Goal: Task Accomplishment & Management: Manage account settings

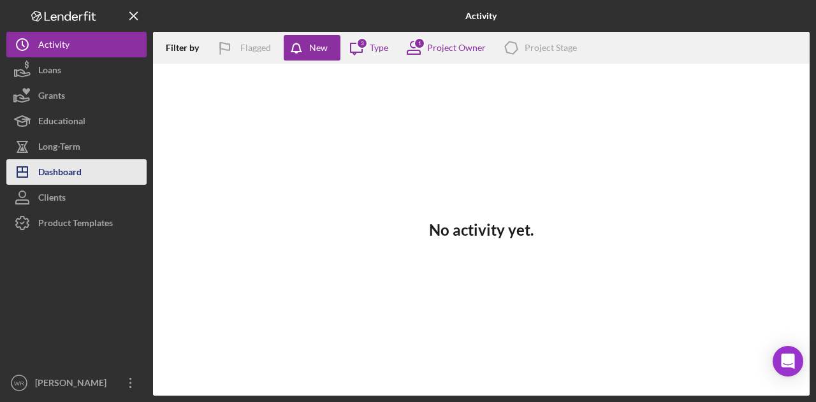
click at [75, 168] on div "Dashboard" at bounding box center [59, 173] width 43 height 29
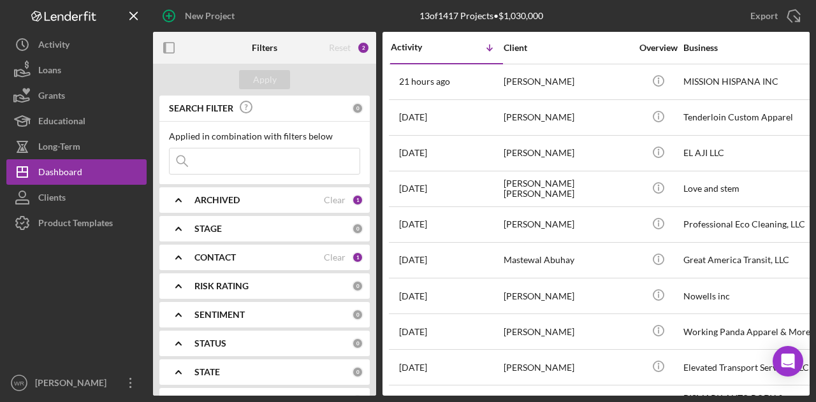
click at [226, 253] on b "CONTACT" at bounding box center [214, 257] width 41 height 10
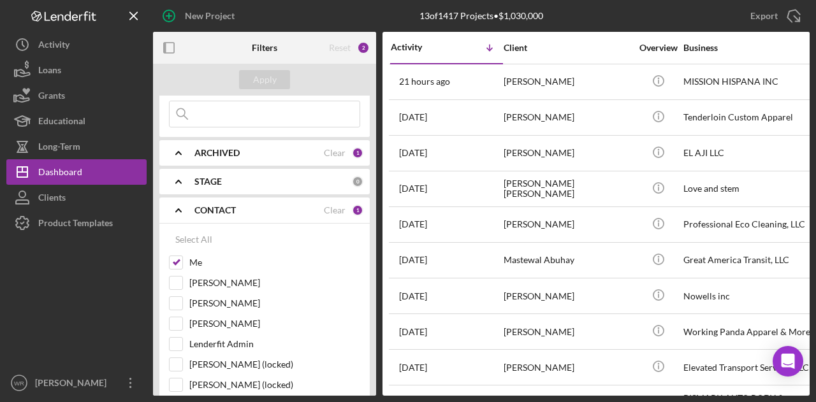
scroll to position [127, 0]
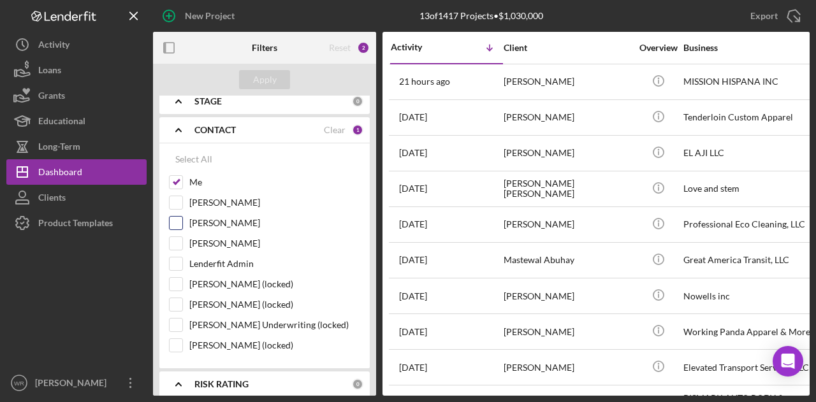
click at [222, 233] on div "Jhonattan Herrada" at bounding box center [264, 226] width 191 height 20
click at [231, 243] on label "Gloria Murillo" at bounding box center [274, 243] width 171 height 13
click at [182, 243] on input "Gloria Murillo" at bounding box center [176, 243] width 13 height 13
click at [272, 80] on div "Apply" at bounding box center [265, 79] width 24 height 19
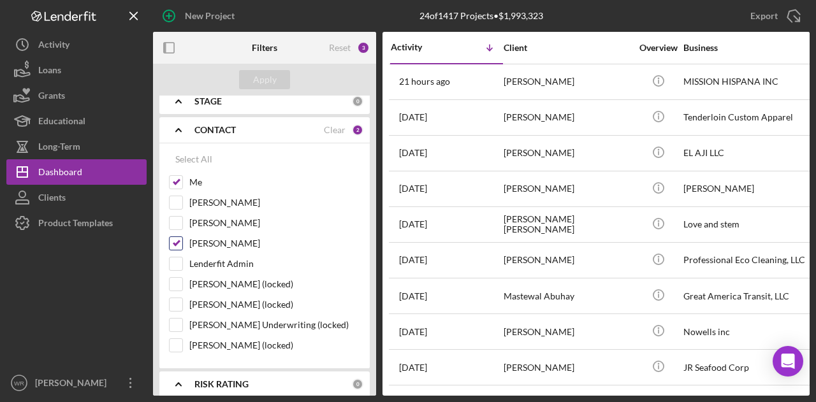
click at [218, 237] on label "Gloria Murillo" at bounding box center [274, 243] width 171 height 13
click at [182, 237] on input "Gloria Murillo" at bounding box center [176, 243] width 13 height 13
checkbox input "false"
click at [277, 82] on button "Apply" at bounding box center [264, 79] width 51 height 19
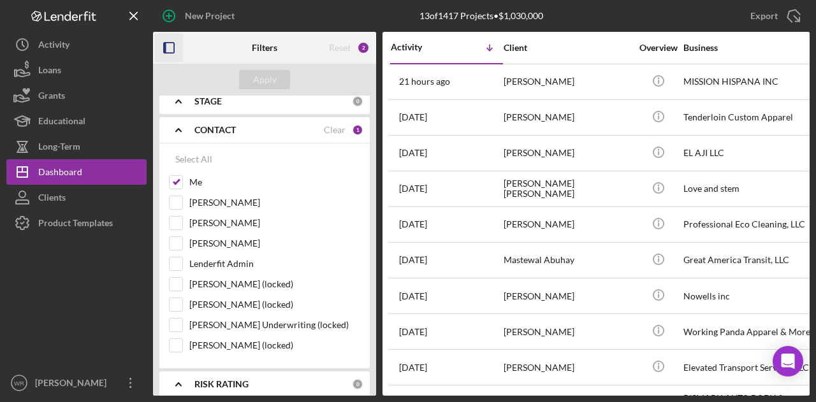
click at [167, 52] on icon "button" at bounding box center [169, 48] width 29 height 29
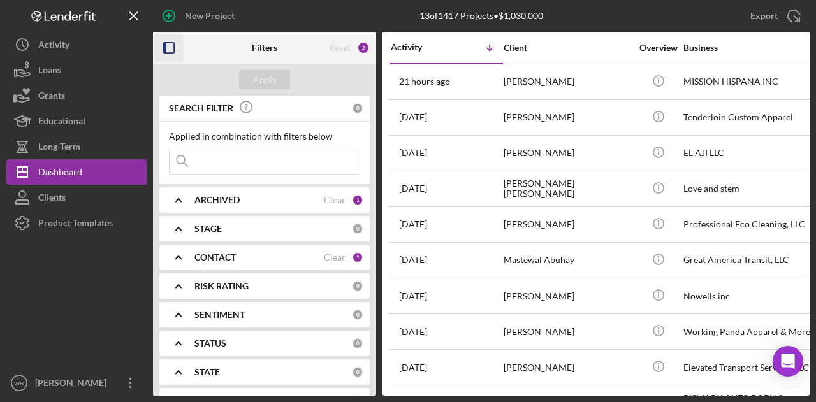
click at [178, 49] on icon "button" at bounding box center [169, 48] width 29 height 29
click at [172, 40] on icon "button" at bounding box center [169, 48] width 29 height 29
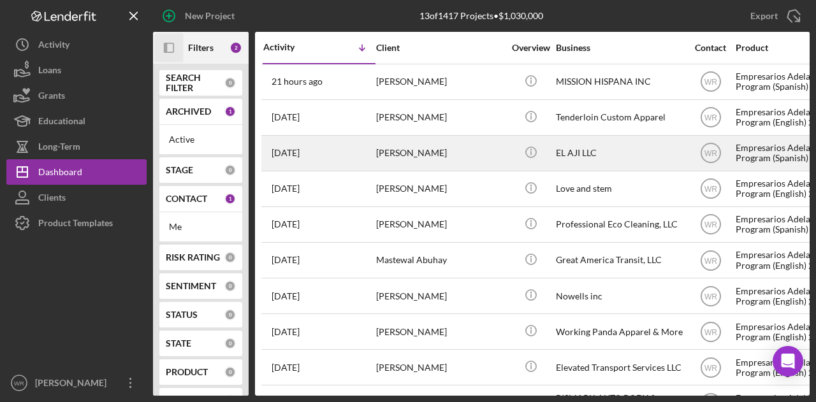
click at [417, 156] on div "[PERSON_NAME]" at bounding box center [439, 153] width 127 height 34
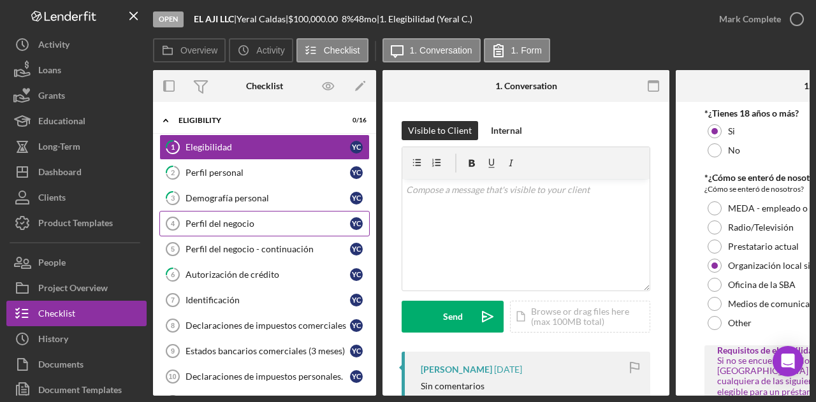
click at [242, 219] on div "Perfil del negocio" at bounding box center [267, 224] width 164 height 10
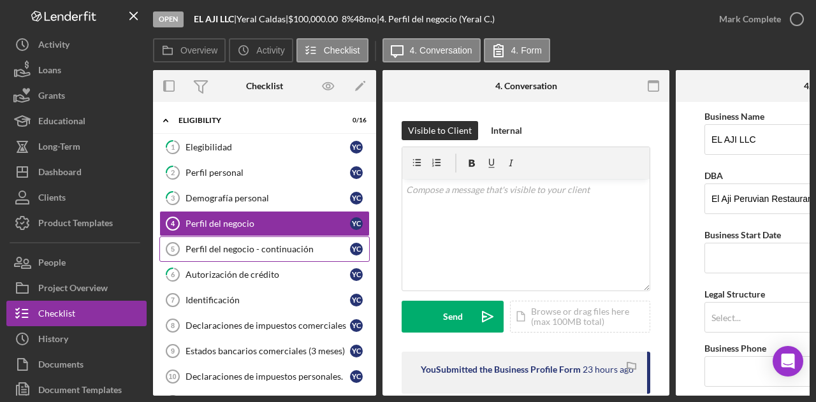
click at [245, 239] on link "Perfil del negocio - continuación 5 Perfil del negocio - continuación Y C" at bounding box center [264, 248] width 210 height 25
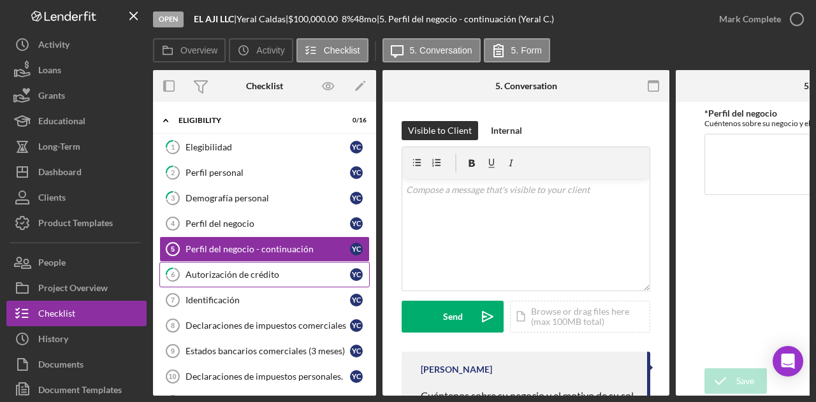
click at [232, 270] on div "Autorización de crédito" at bounding box center [267, 275] width 164 height 10
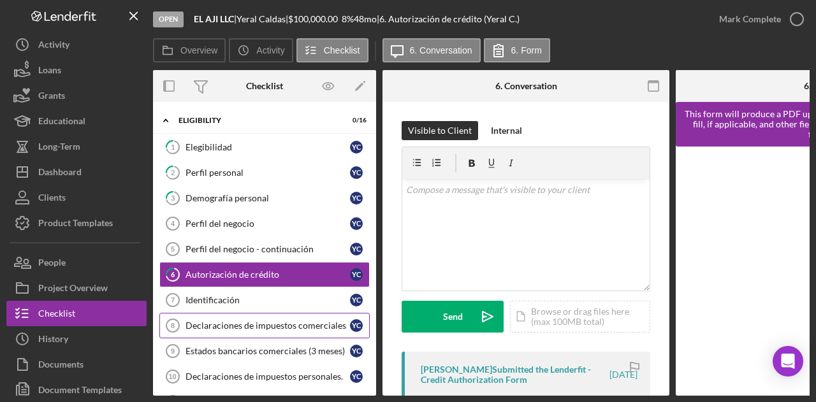
click at [247, 313] on link "Declaraciones de impuestos comerciales 8 Declaraciones de impuestos comerciales…" at bounding box center [264, 325] width 210 height 25
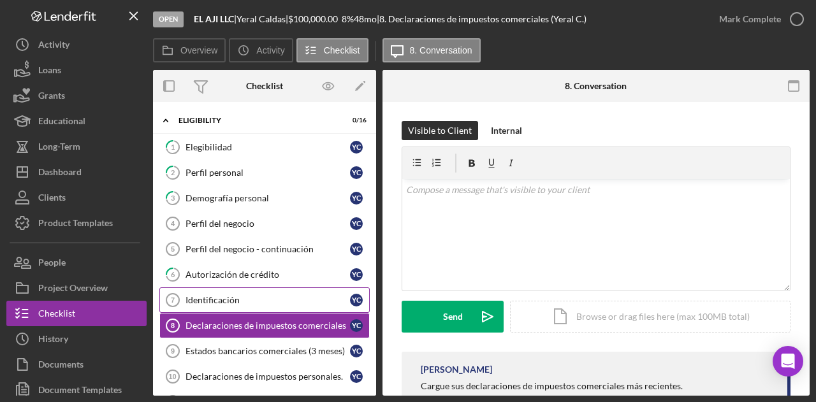
click at [244, 300] on div "Identificación" at bounding box center [267, 300] width 164 height 10
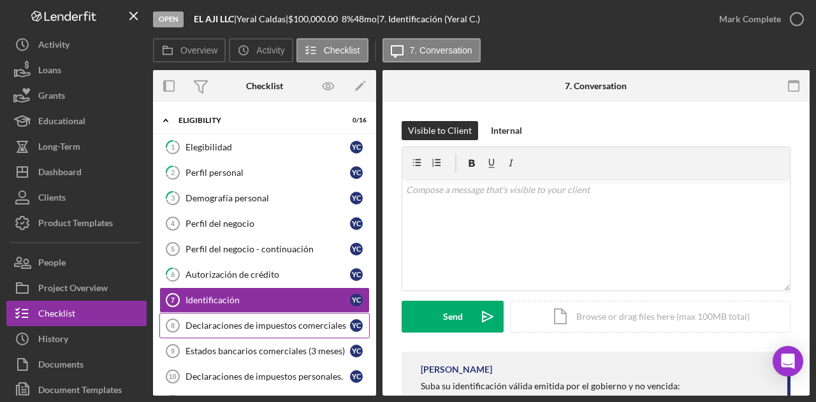
click at [247, 321] on div "Declaraciones de impuestos comerciales" at bounding box center [267, 326] width 164 height 10
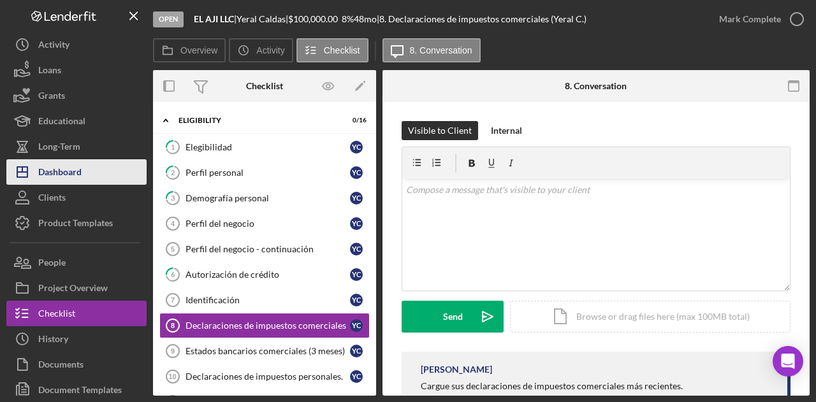
click at [92, 175] on button "Icon/Dashboard Dashboard" at bounding box center [76, 171] width 140 height 25
